Goal: Task Accomplishment & Management: Complete application form

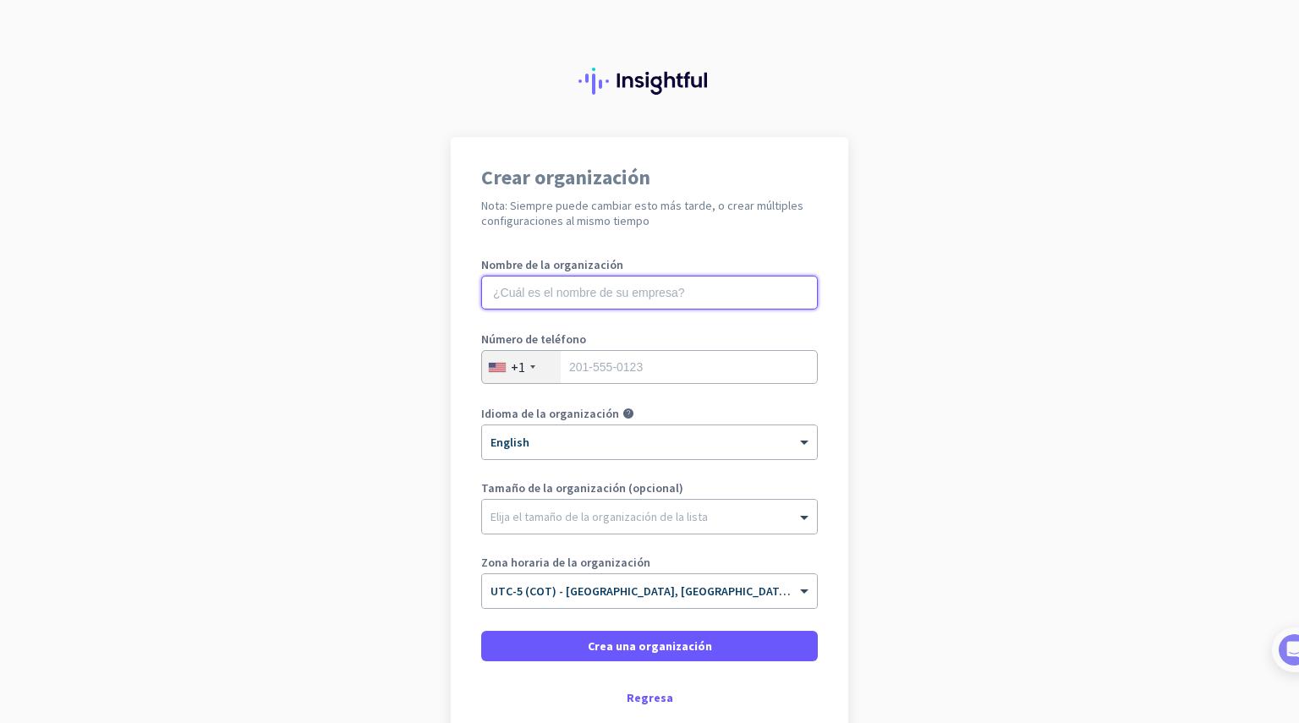
click at [616, 276] on input "text" at bounding box center [649, 293] width 337 height 34
type input "Logytech Mobile S.A.S"
click at [531, 370] on div "+1" at bounding box center [521, 367] width 79 height 32
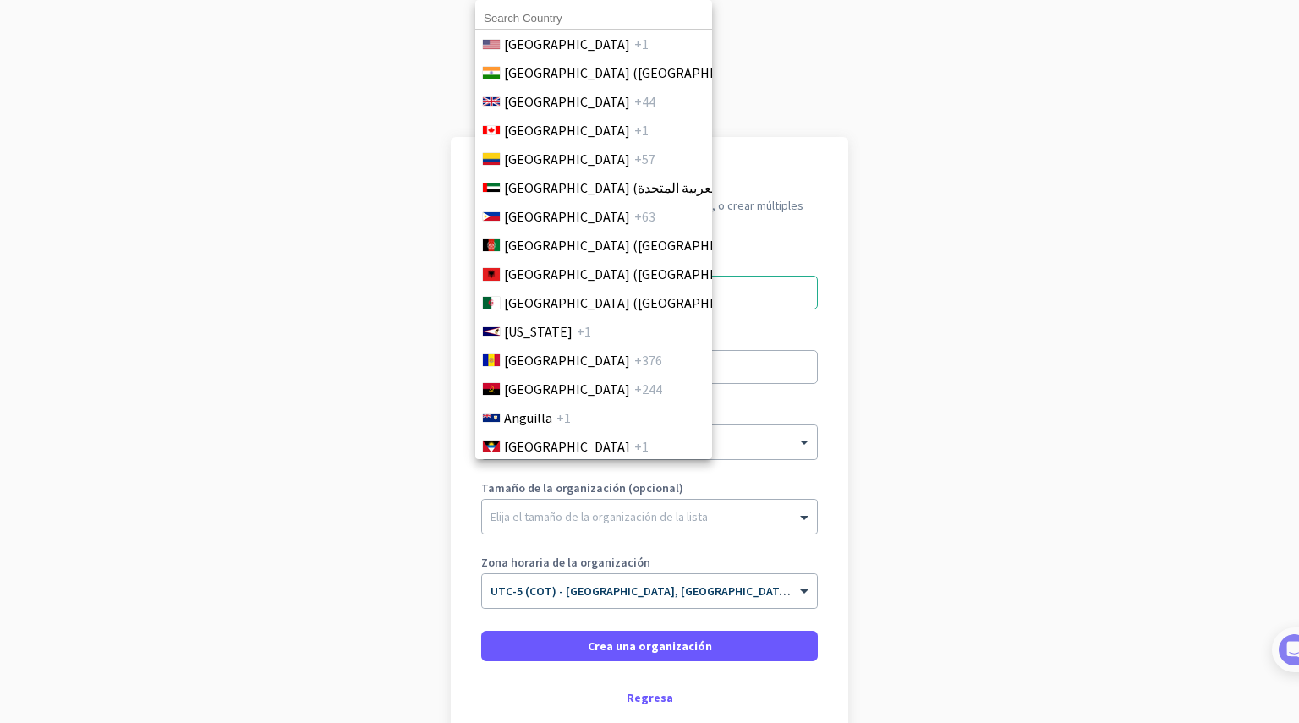
click at [529, 17] on input at bounding box center [593, 19] width 237 height 22
type input "colo"
click at [545, 156] on span "Colombia" at bounding box center [567, 159] width 126 height 20
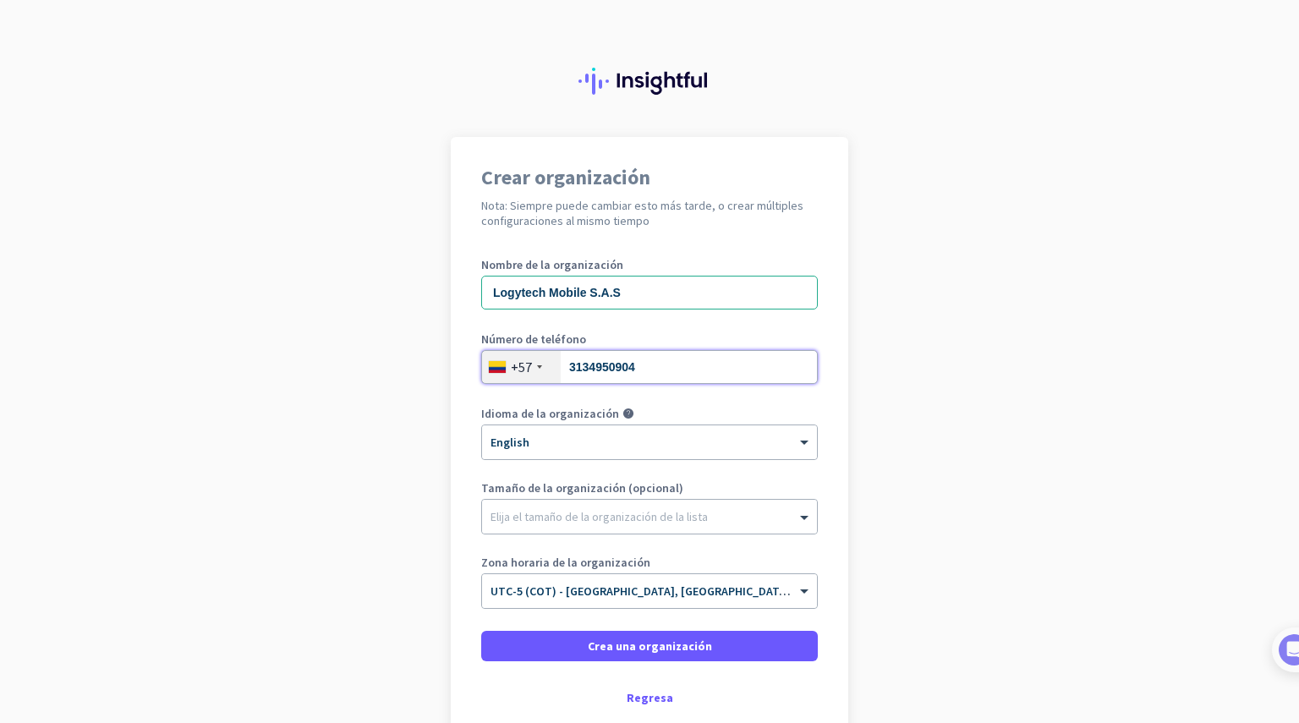
type input "3134950904"
click at [741, 451] on div "× English" at bounding box center [649, 442] width 335 height 34
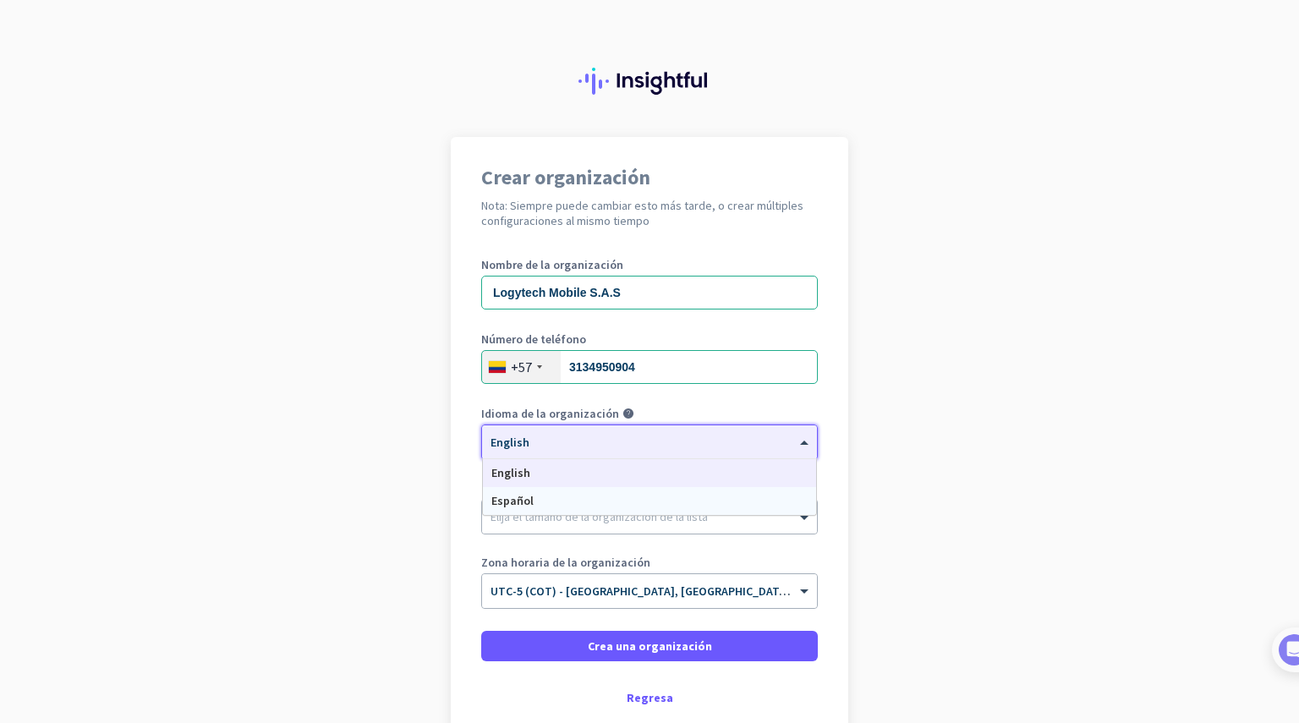
click at [521, 506] on span "Español" at bounding box center [512, 500] width 42 height 15
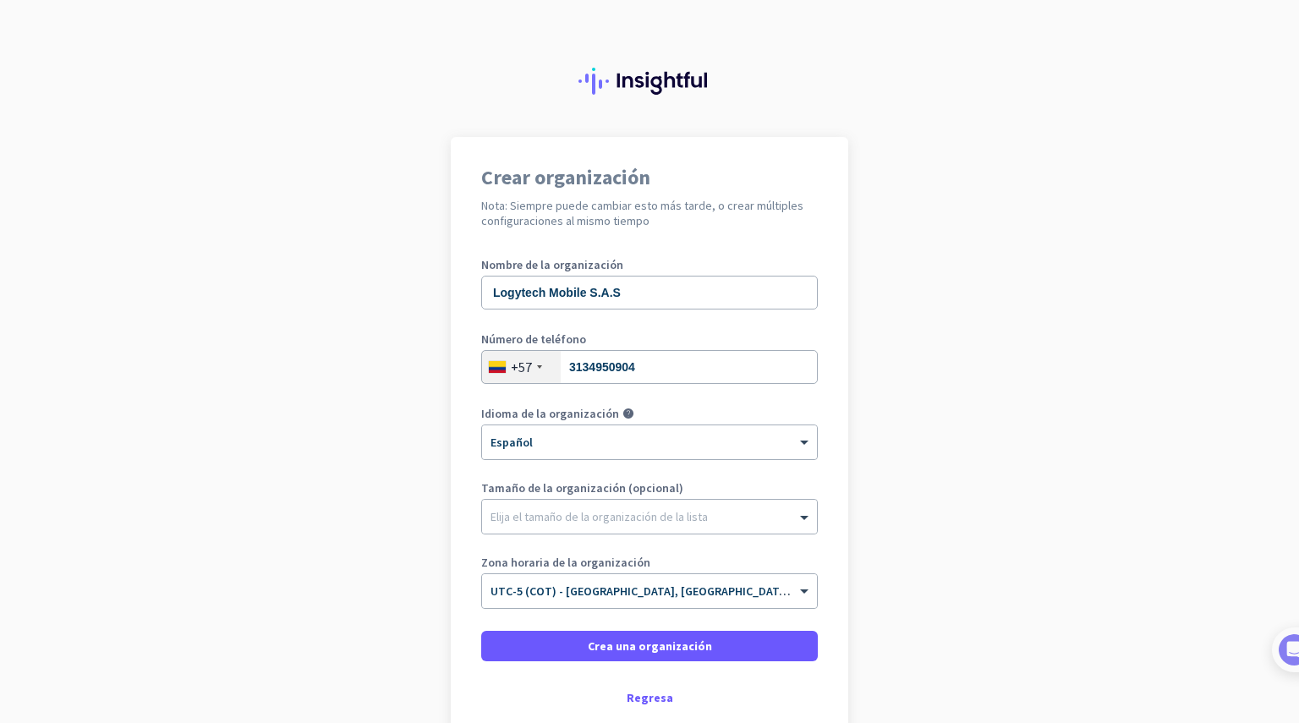
click at [537, 510] on div at bounding box center [649, 512] width 335 height 17
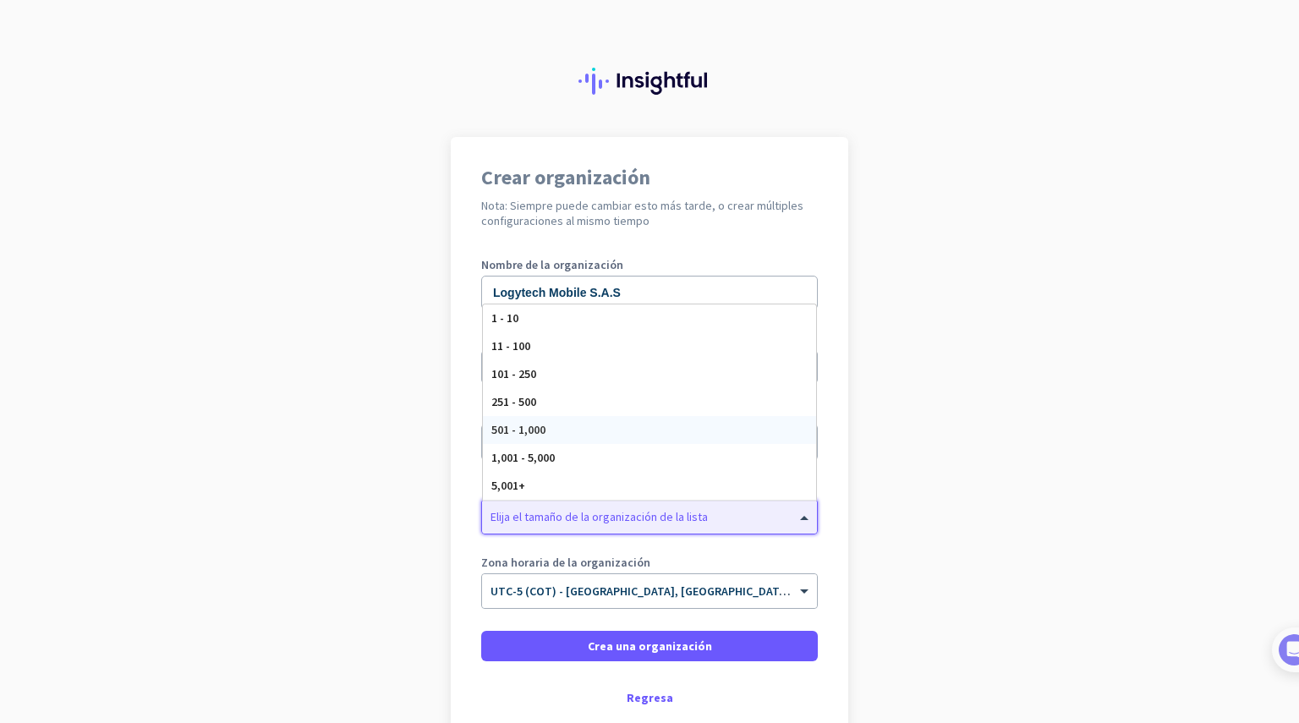
click at [503, 435] on span "501 - 1,000" at bounding box center [518, 429] width 54 height 15
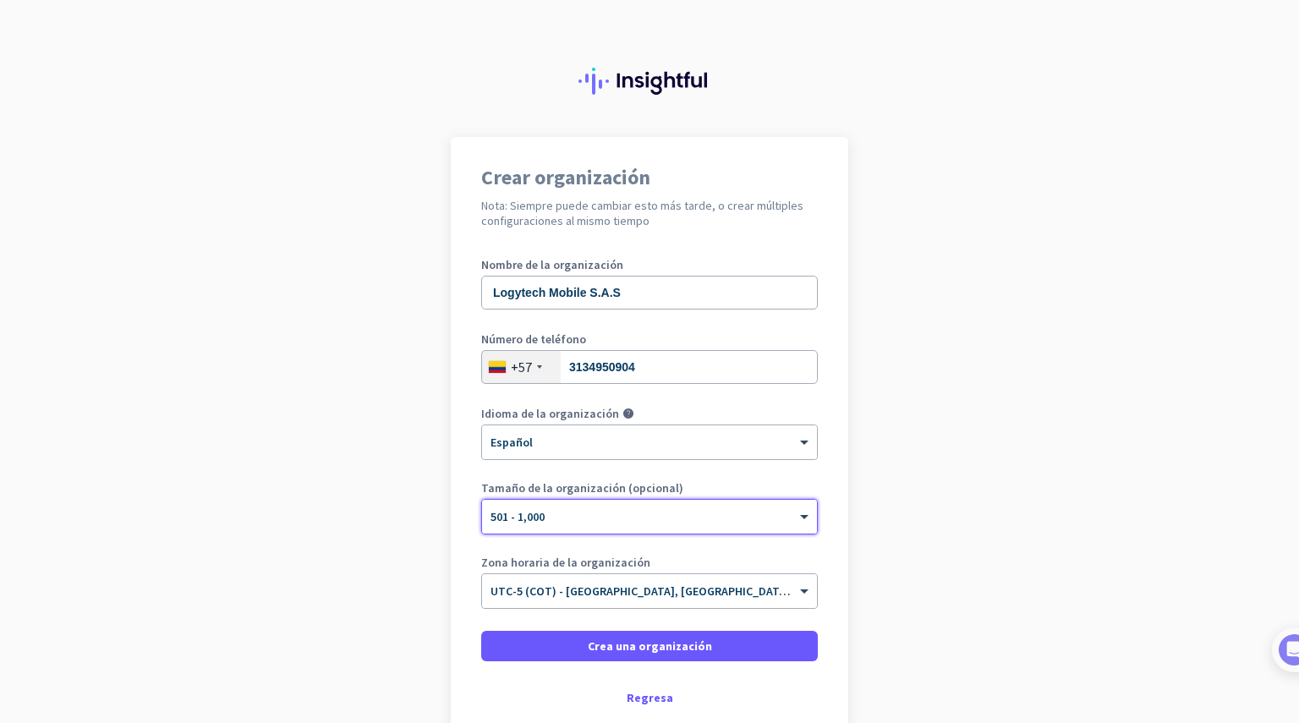
click at [587, 517] on div at bounding box center [649, 511] width 335 height 14
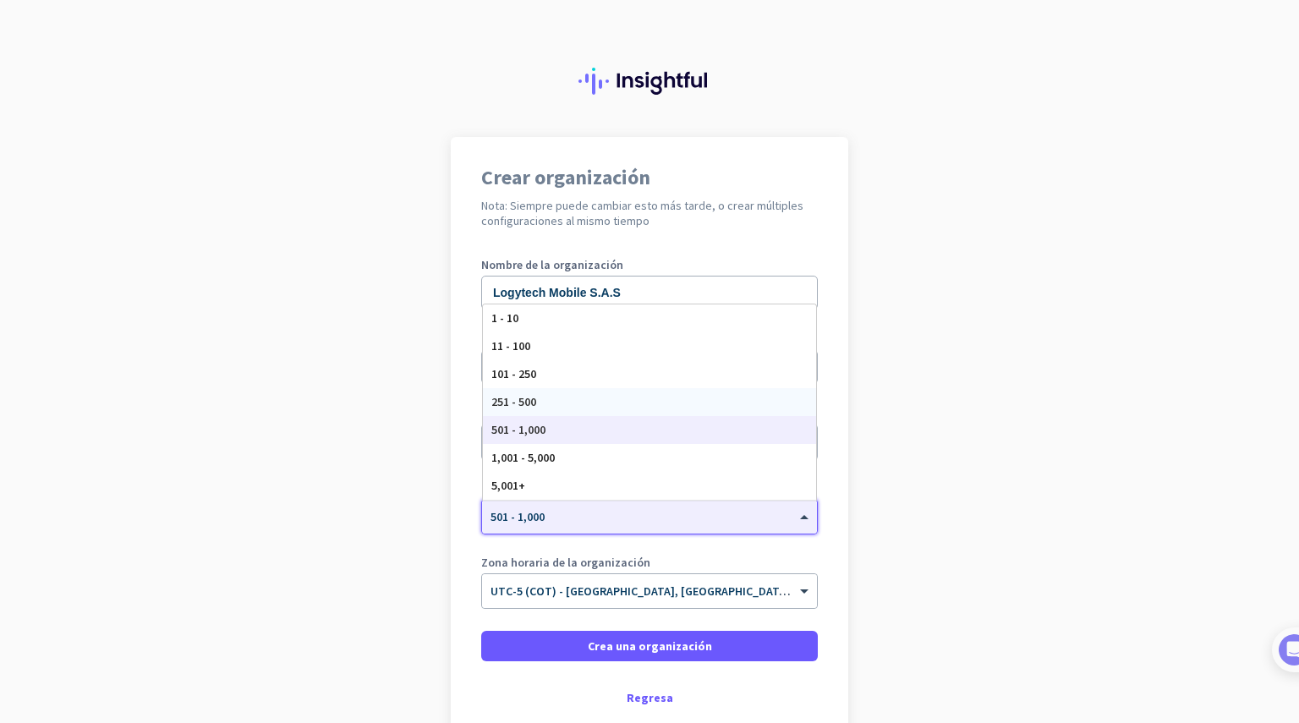
click at [548, 402] on div "251 - 500" at bounding box center [649, 402] width 333 height 28
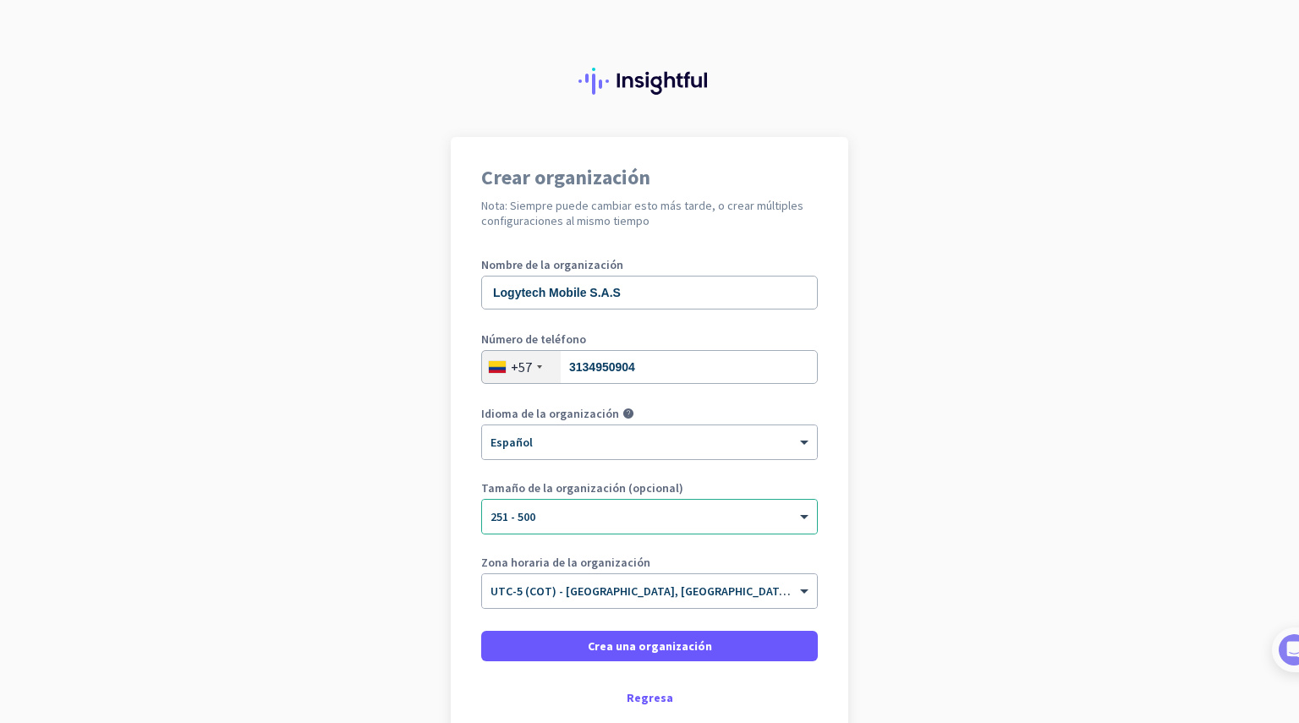
click at [404, 578] on app-onboarding-organization "Crear organización Nota: Siempre puede cambiar esto más tarde, o crear múltiple…" at bounding box center [649, 478] width 1299 height 682
click at [631, 649] on span "Crea una organización" at bounding box center [650, 646] width 124 height 17
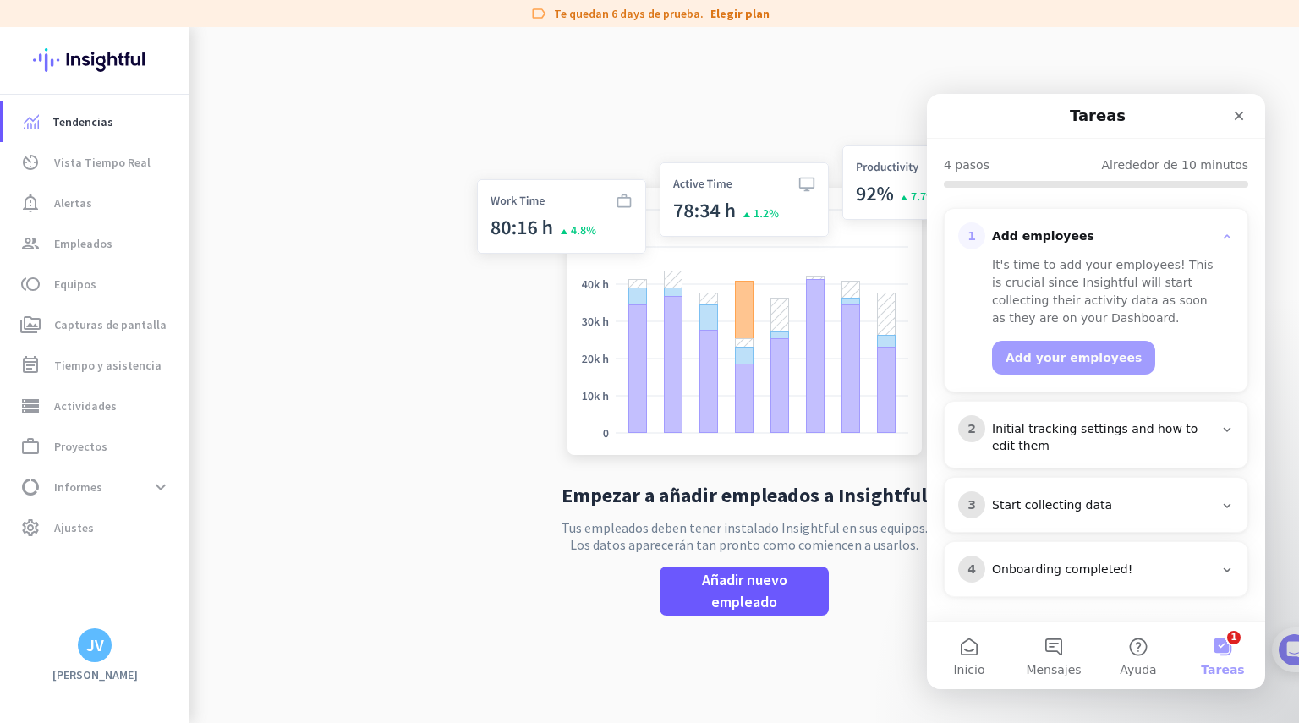
scroll to position [136, 0]
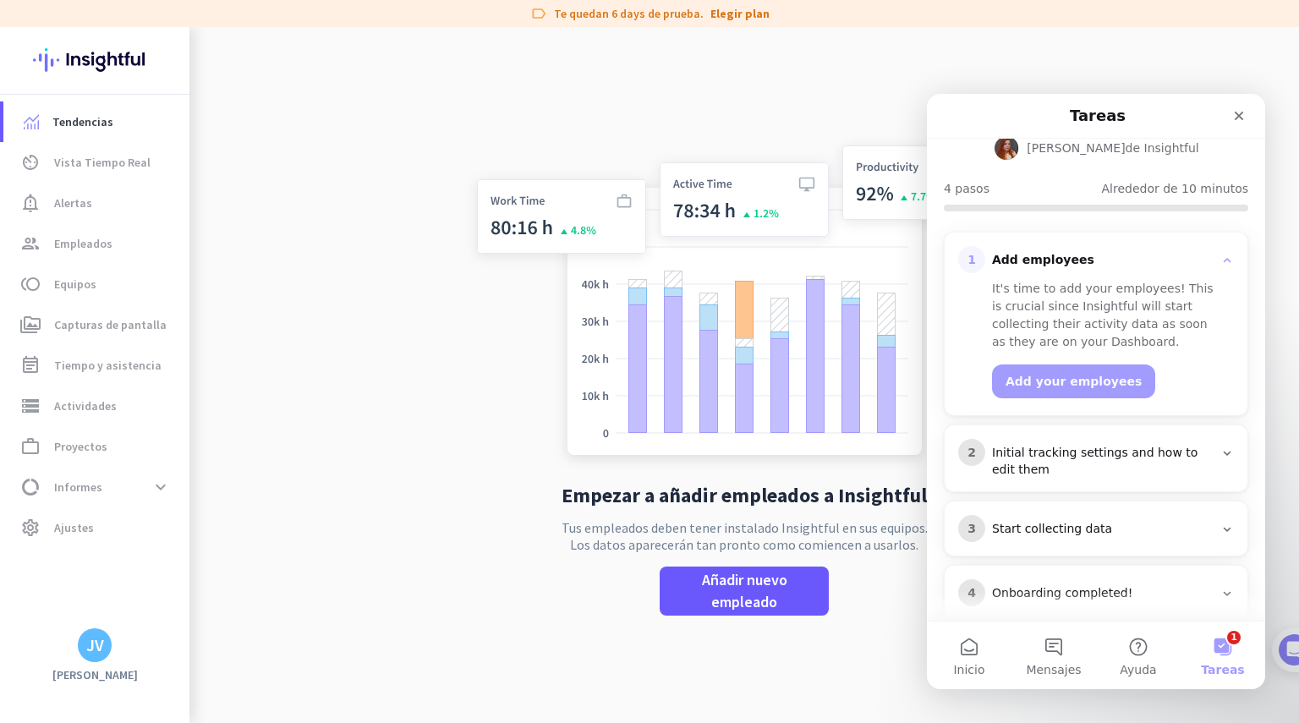
click at [1237, 112] on icon "Cerrar" at bounding box center [1239, 116] width 14 height 14
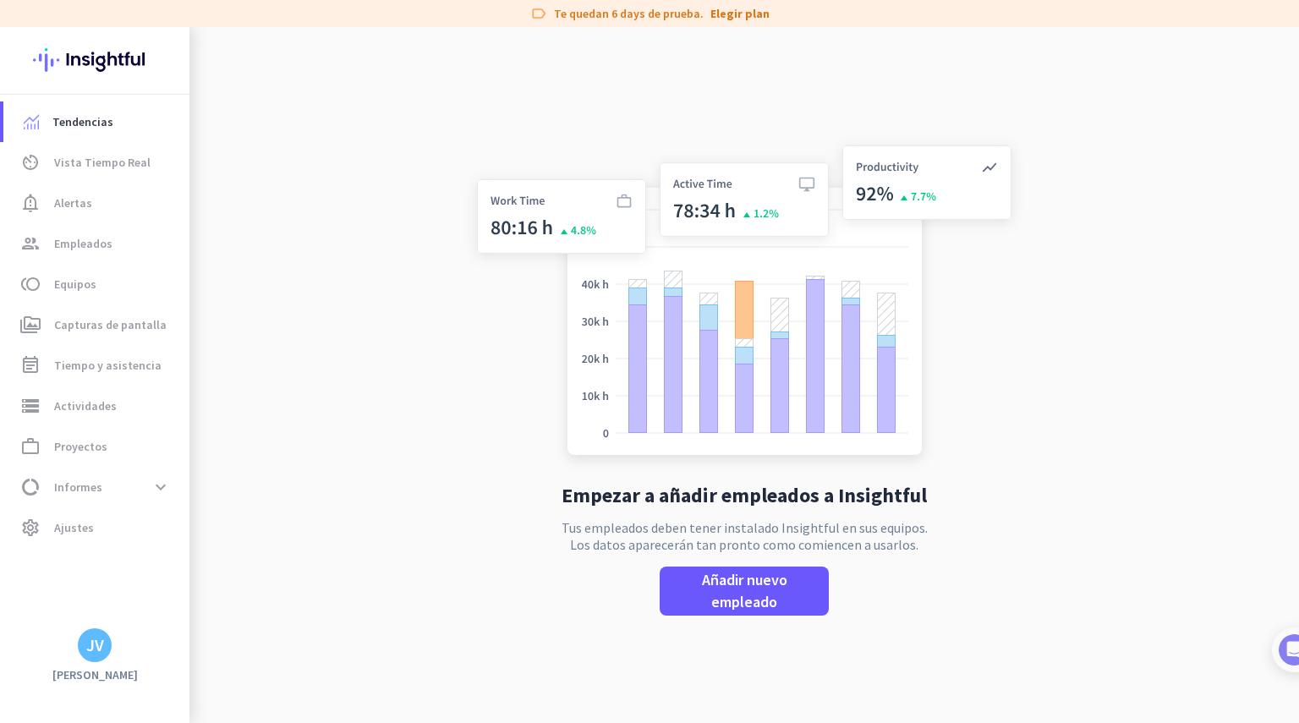
scroll to position [0, 0]
click at [733, 13] on link "Elegir plan" at bounding box center [739, 13] width 59 height 17
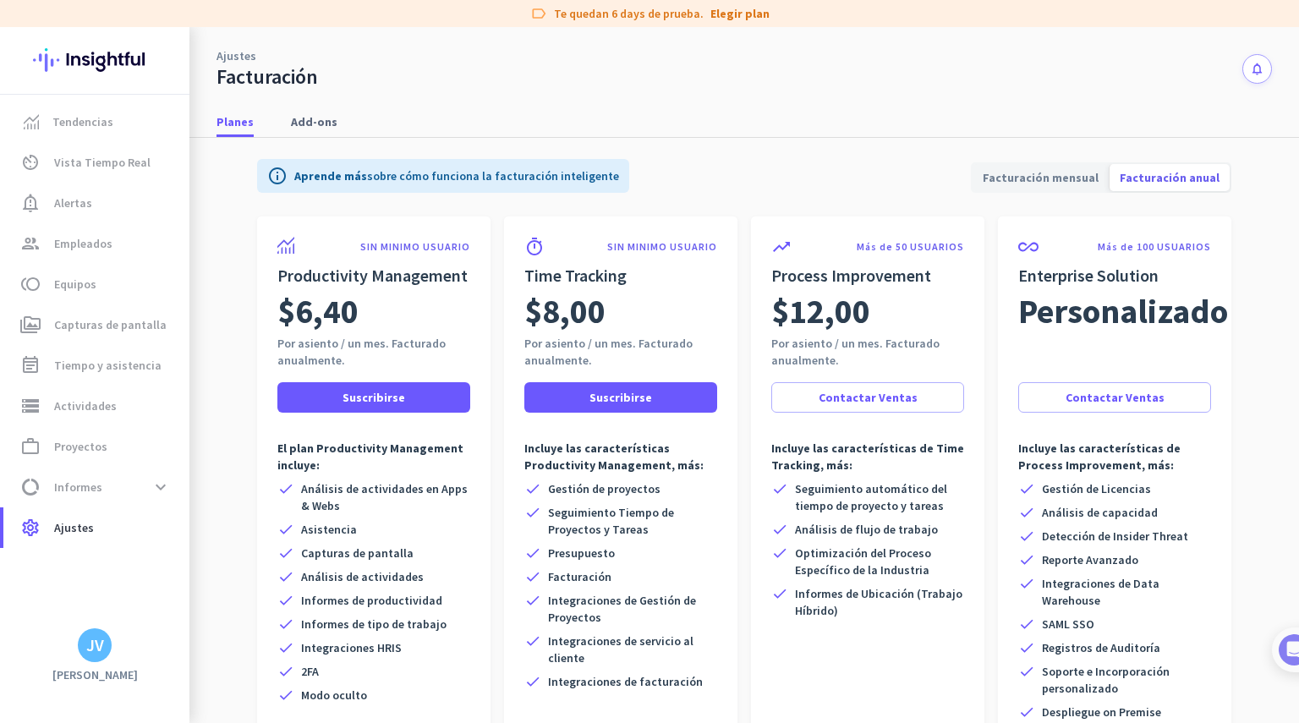
click at [304, 123] on span "Add-ons" at bounding box center [314, 121] width 47 height 17
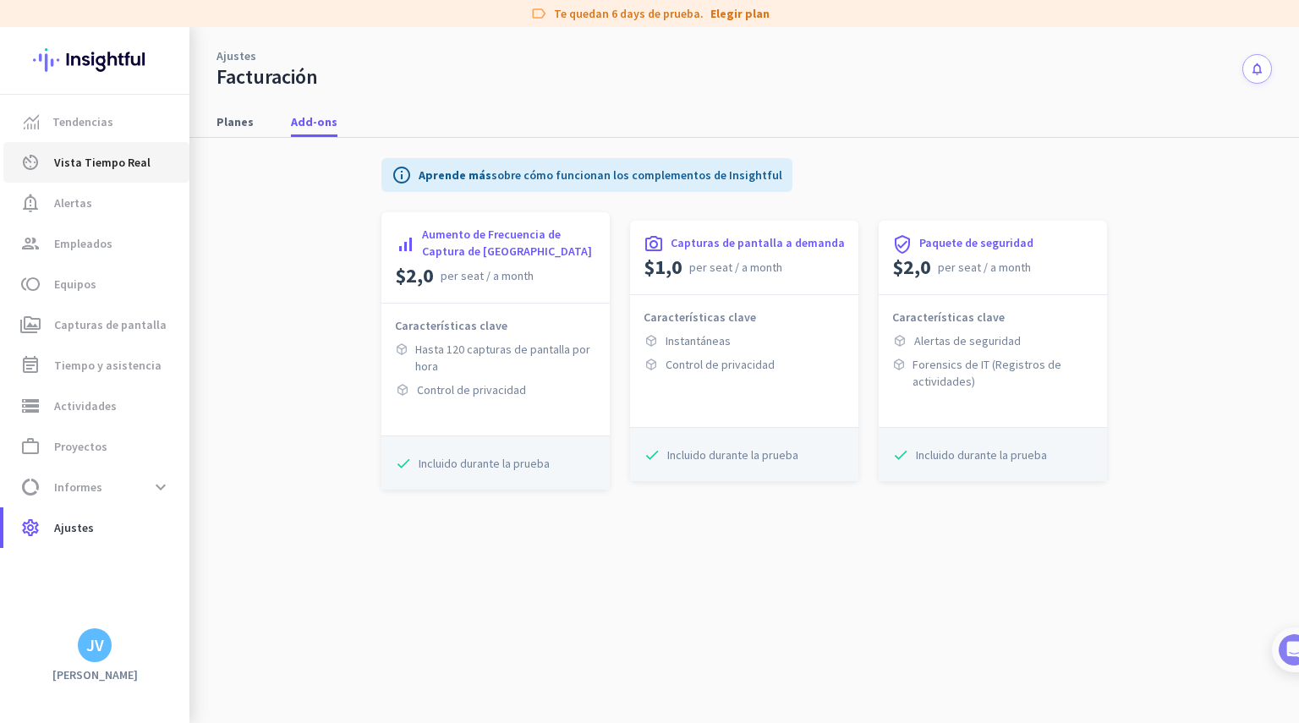
click at [100, 168] on span "Vista Tiempo Real" at bounding box center [102, 162] width 96 height 20
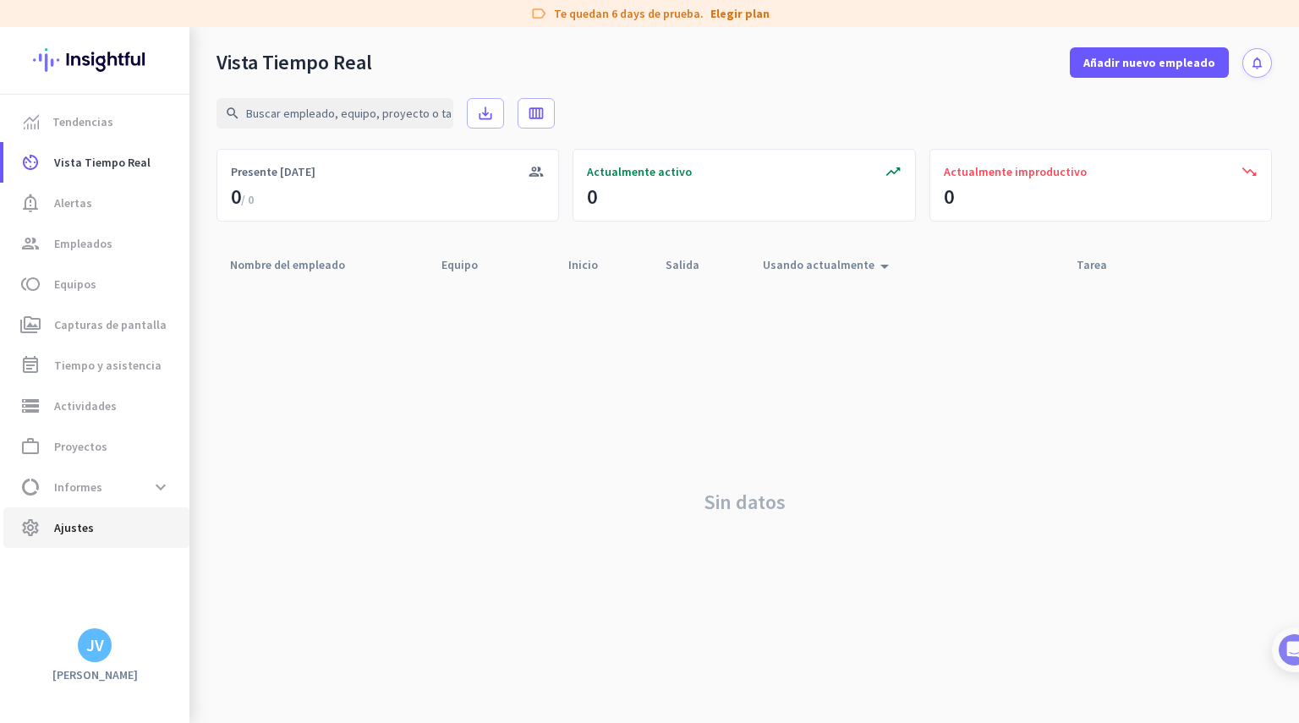
click at [81, 534] on span "Ajustes" at bounding box center [74, 527] width 40 height 20
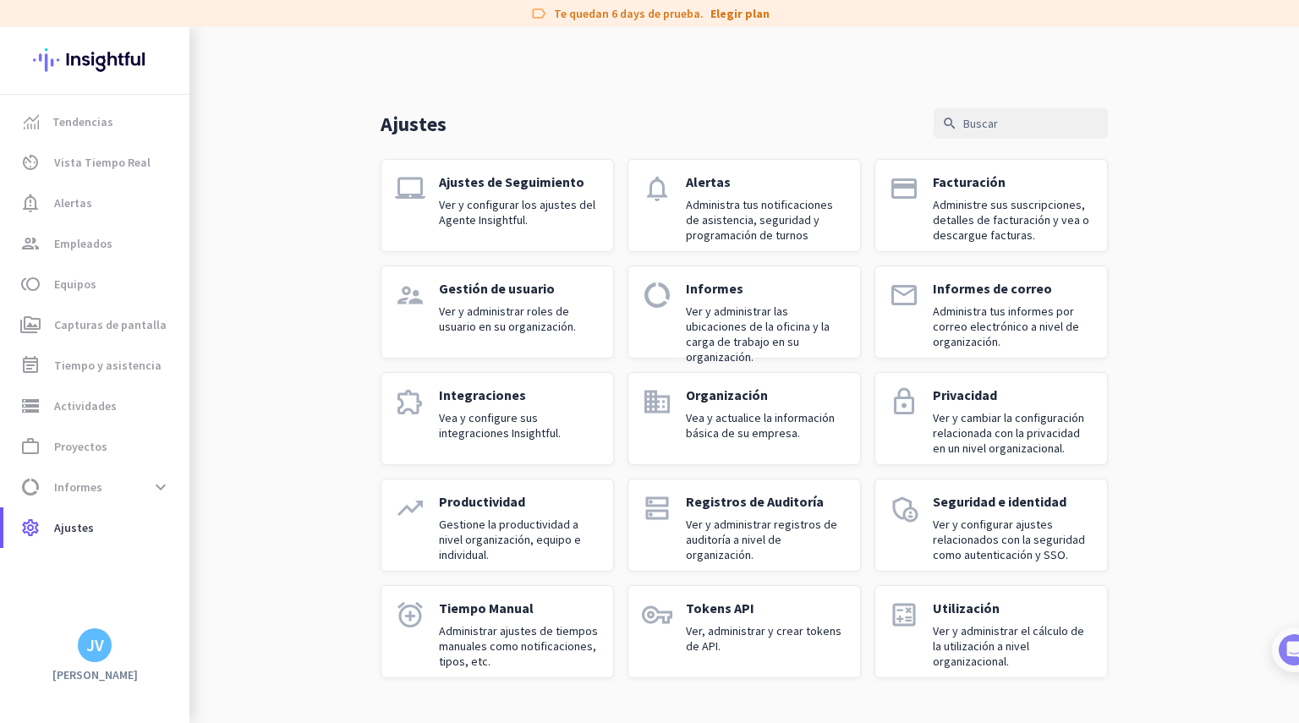
click at [517, 429] on p "Vea y configure sus integraciones Insightful." at bounding box center [519, 425] width 161 height 30
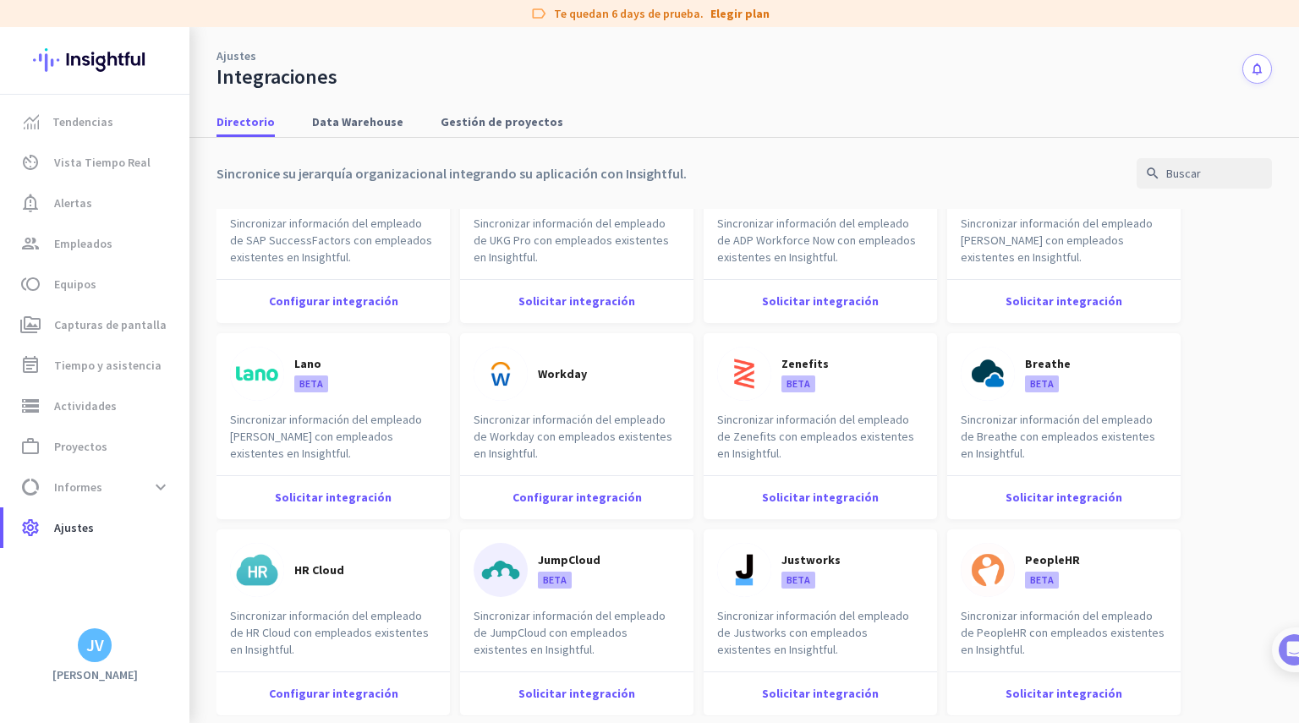
scroll to position [592, 0]
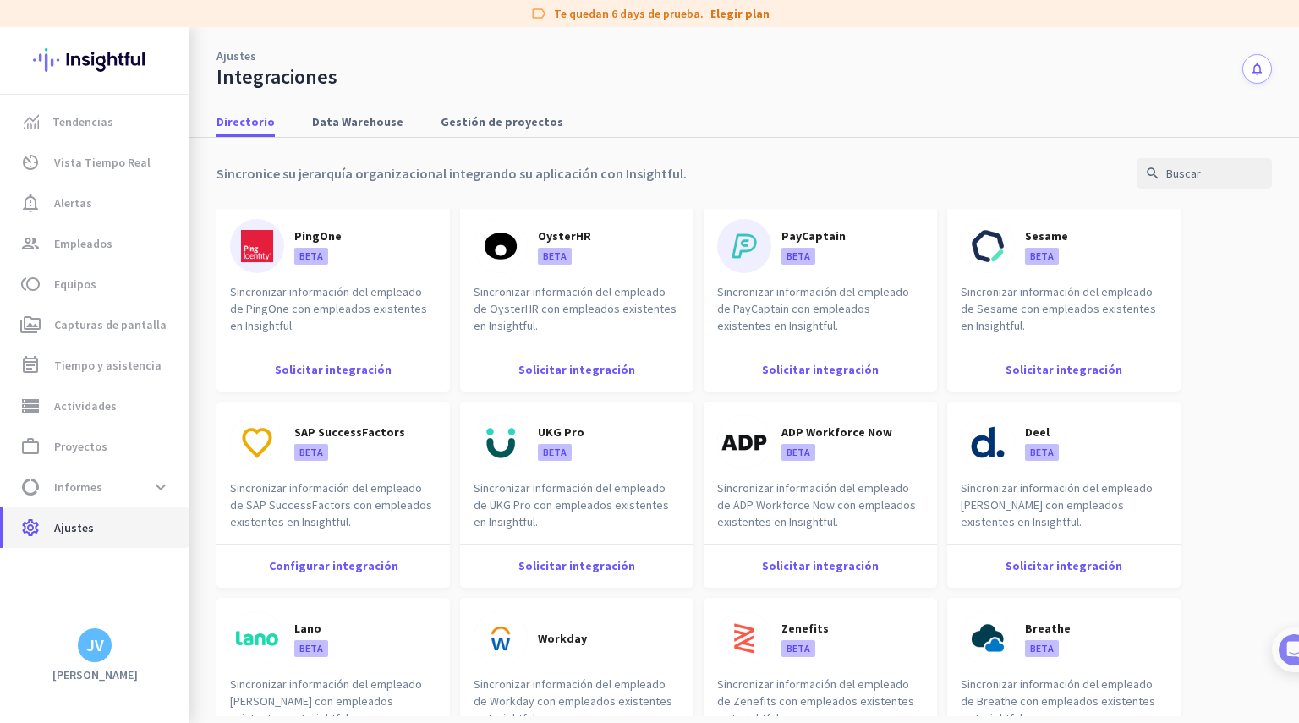
click at [61, 525] on span "Ajustes" at bounding box center [74, 527] width 40 height 20
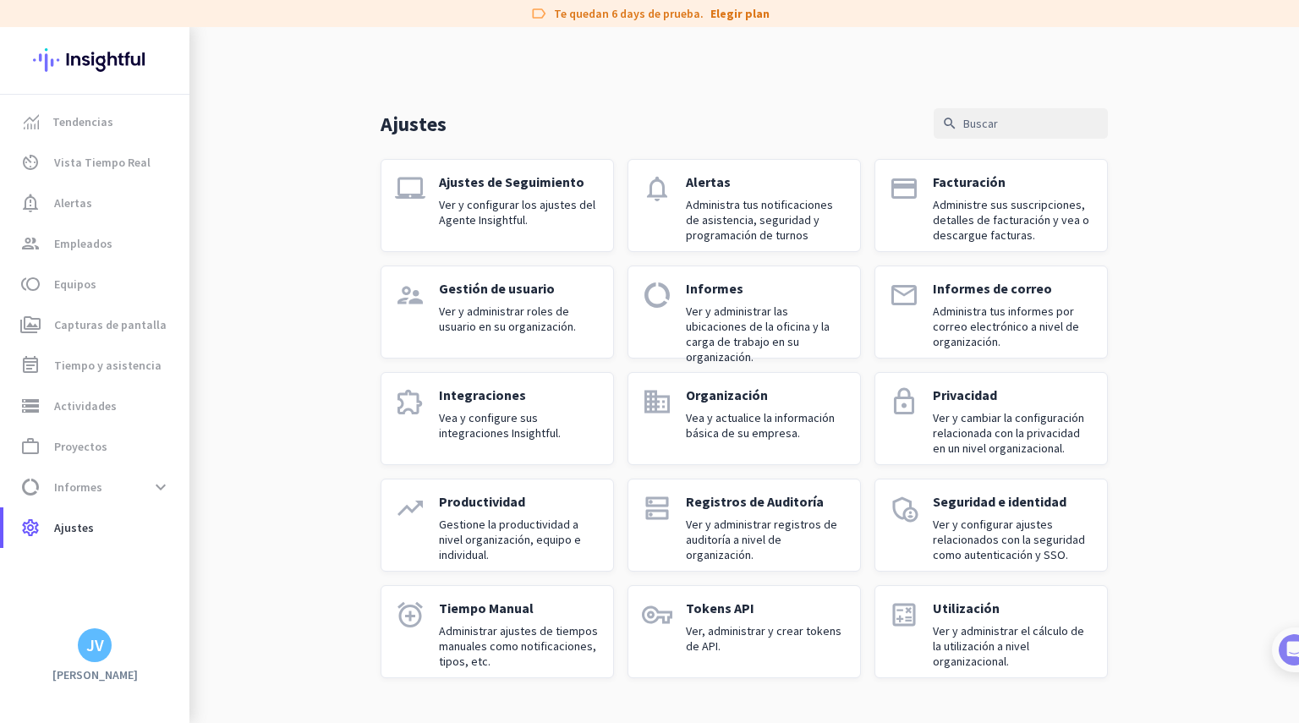
click at [488, 304] on p "Ver y administrar roles de usuario en su organización." at bounding box center [519, 319] width 161 height 30
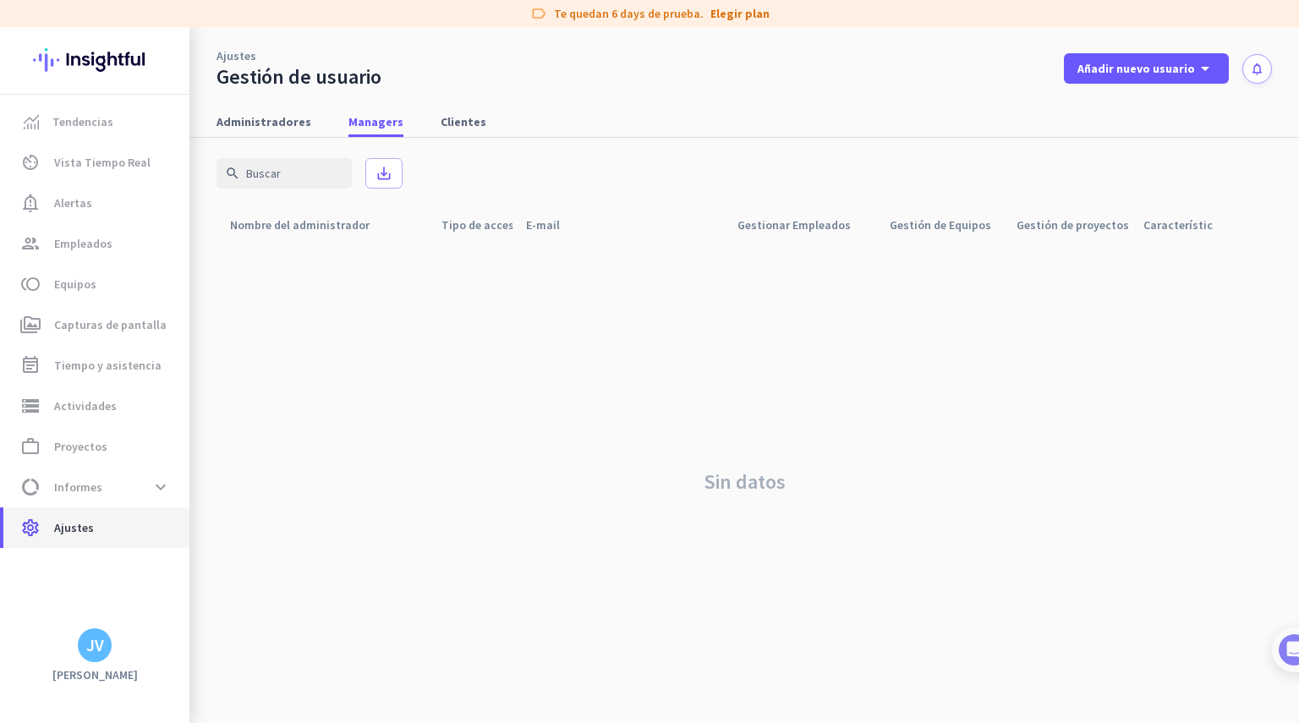
click at [43, 517] on link "settings Ajustes" at bounding box center [96, 527] width 186 height 41
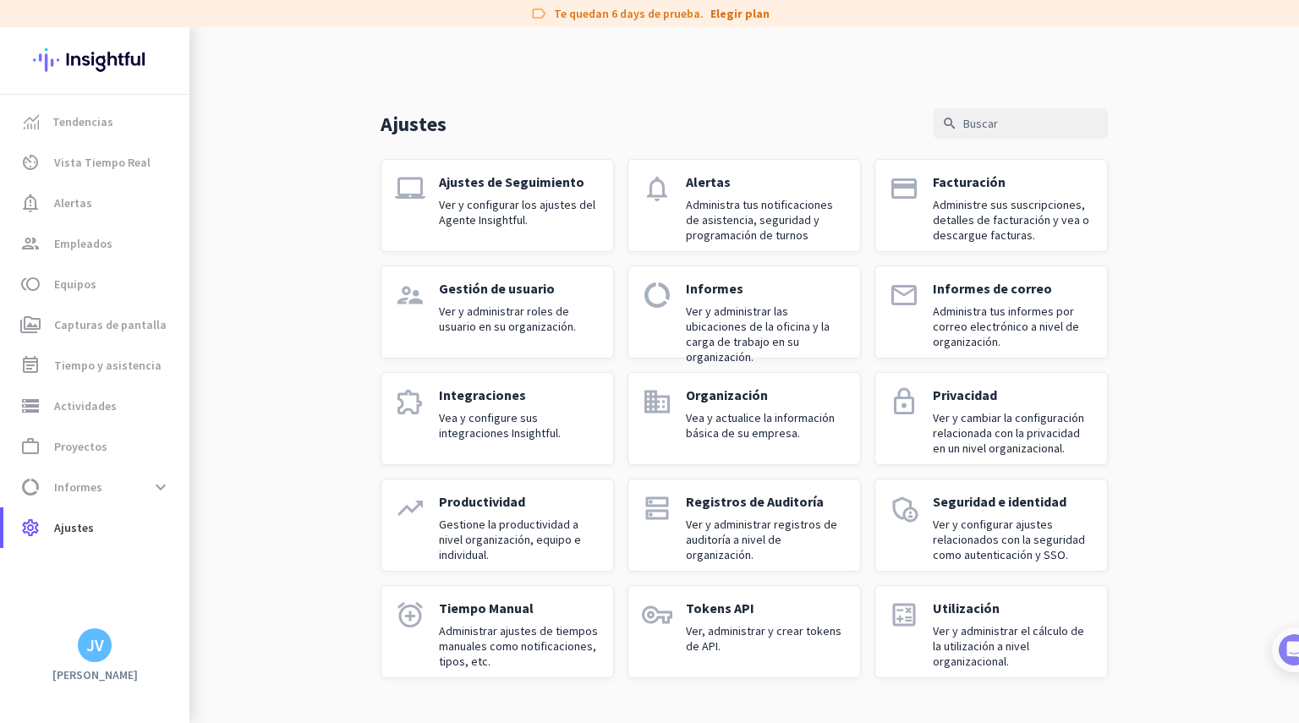
click at [953, 533] on p "Ver y configurar ajustes relacionados con la seguridad como autenticación y SSO." at bounding box center [1013, 540] width 161 height 46
